Goal: Task Accomplishment & Management: Complete application form

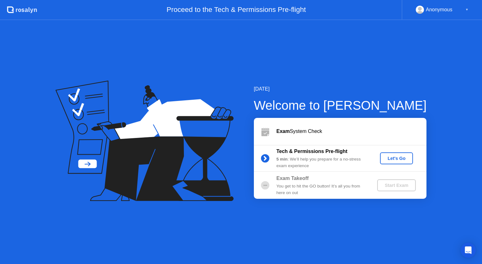
click at [388, 157] on div "Let's Go" at bounding box center [396, 158] width 28 height 5
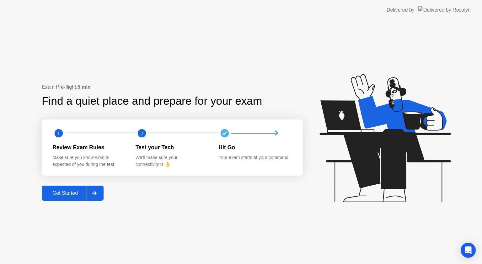
click at [67, 188] on button "Get Started" at bounding box center [73, 193] width 62 height 15
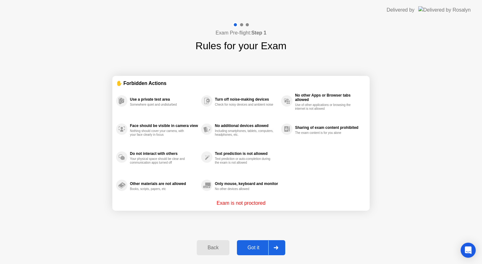
click at [260, 246] on div "Got it" at bounding box center [253, 248] width 29 height 6
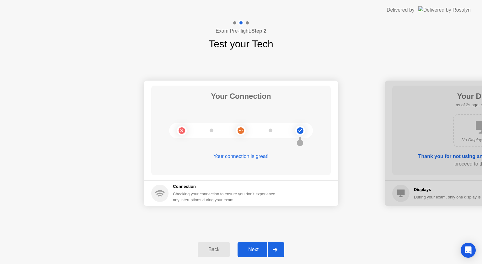
click at [260, 241] on div "Back Next" at bounding box center [241, 249] width 482 height 29
click at [257, 248] on div "Next" at bounding box center [253, 250] width 28 height 6
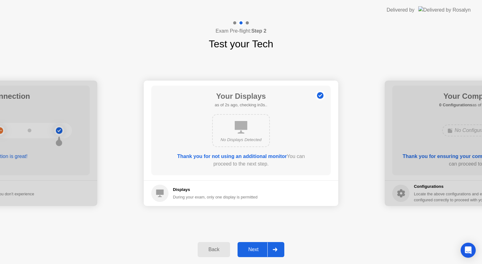
click at [257, 248] on div "Next" at bounding box center [253, 250] width 28 height 6
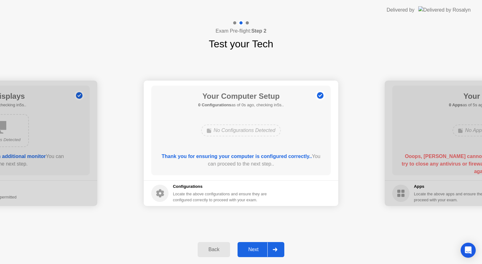
click at [251, 248] on div "Next" at bounding box center [253, 250] width 28 height 6
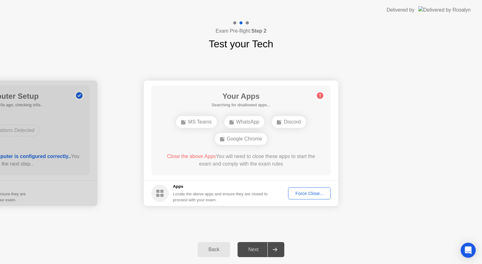
click at [312, 191] on div "Force Close..." at bounding box center [309, 193] width 38 height 5
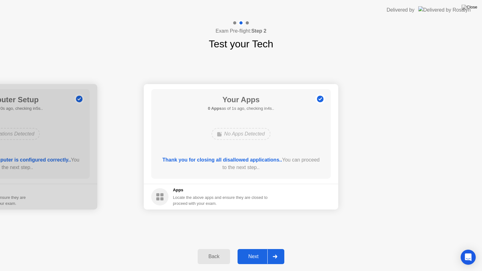
click at [248, 261] on button "Next" at bounding box center [260, 256] width 47 height 15
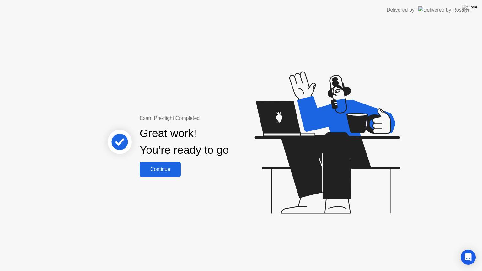
click at [145, 170] on div "Continue" at bounding box center [159, 169] width 37 height 6
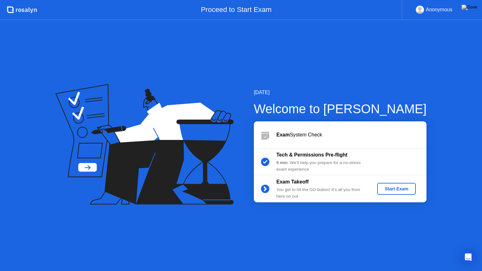
click at [408, 186] on div "Start Exam" at bounding box center [396, 188] width 34 height 5
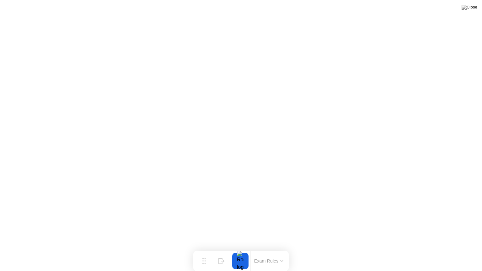
click at [240, 262] on div at bounding box center [240, 261] width 13 height 16
click at [276, 264] on div "Exam Rules" at bounding box center [268, 261] width 36 height 20
click at [282, 263] on button "Exam Rules" at bounding box center [268, 261] width 33 height 6
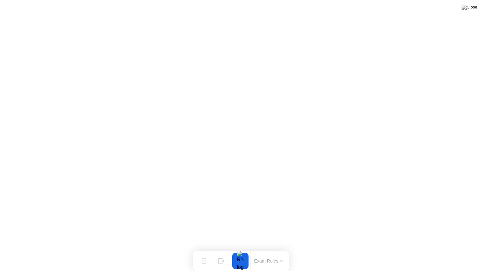
click at [277, 260] on button "Exam Rules" at bounding box center [268, 261] width 33 height 6
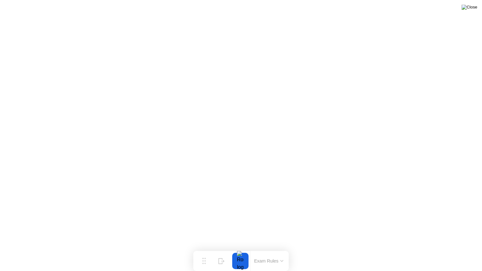
click at [472, 10] on img at bounding box center [469, 7] width 16 height 5
click at [203, 259] on icon at bounding box center [203, 258] width 3 height 6
click at [201, 264] on div "Move" at bounding box center [204, 266] width 8 height 4
click at [216, 264] on button "Hide" at bounding box center [221, 261] width 16 height 16
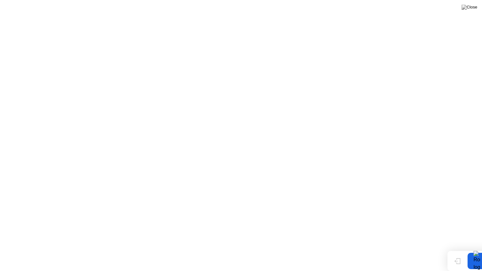
click at [472, 262] on div at bounding box center [476, 261] width 13 height 16
click at [463, 262] on button "Show" at bounding box center [457, 261] width 16 height 16
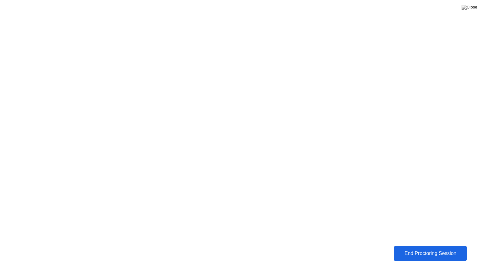
click at [421, 247] on button "End Proctoring Session" at bounding box center [430, 252] width 75 height 15
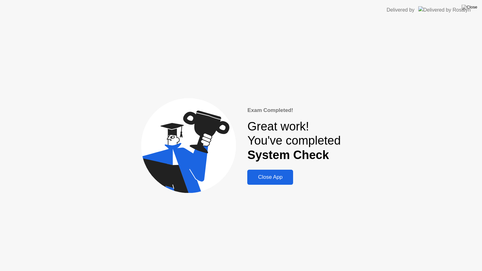
click at [263, 175] on div "Close App" at bounding box center [270, 177] width 42 height 6
